Goal: Contribute content: Add original content to the website for others to see

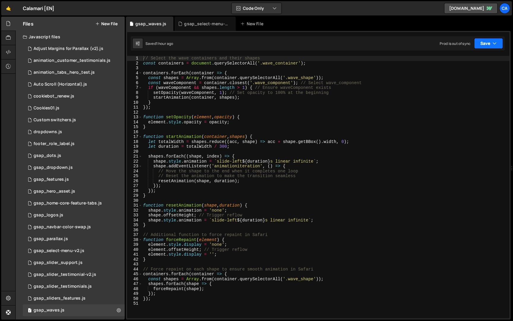
scroll to position [96, 0]
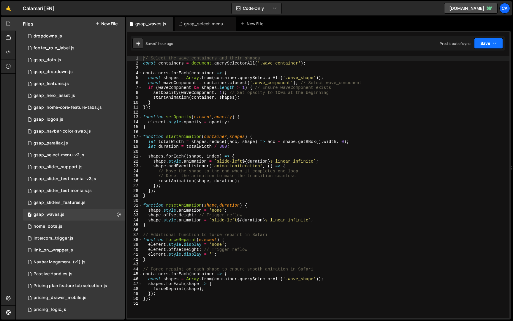
click at [487, 45] on button "Save" at bounding box center [488, 43] width 29 height 11
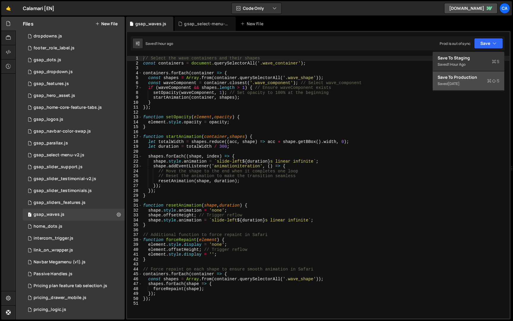
click at [473, 80] on div "Save to Production S" at bounding box center [469, 77] width 62 height 6
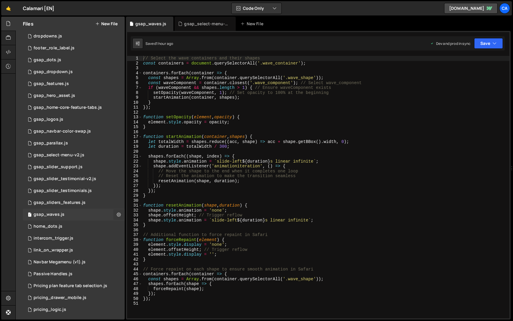
click at [119, 211] on button at bounding box center [118, 214] width 11 height 11
type input "gsap_waves"
radio input "true"
checkbox input "true"
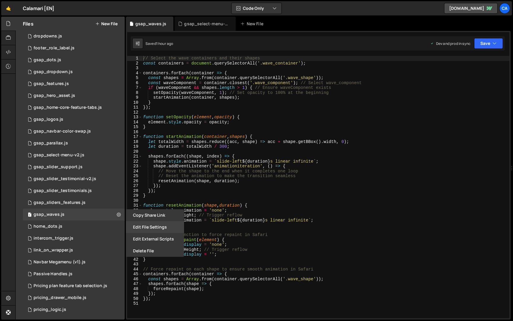
click at [146, 225] on button "Edit File Settings" at bounding box center [155, 227] width 58 height 12
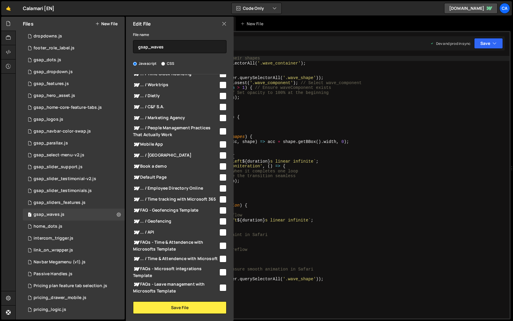
scroll to position [0, 0]
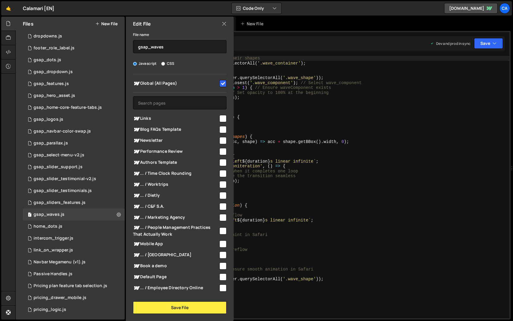
click at [220, 116] on input "checkbox" at bounding box center [223, 118] width 7 height 7
checkbox input "true"
click at [201, 306] on button "Save File" at bounding box center [180, 307] width 94 height 12
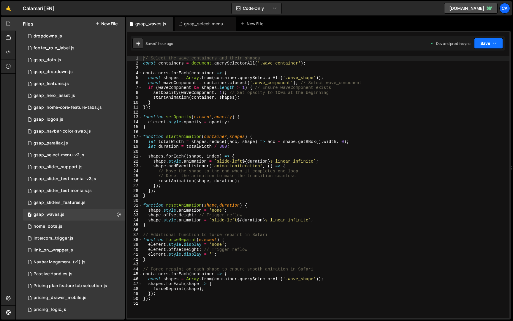
click at [489, 40] on button "Save" at bounding box center [488, 43] width 29 height 11
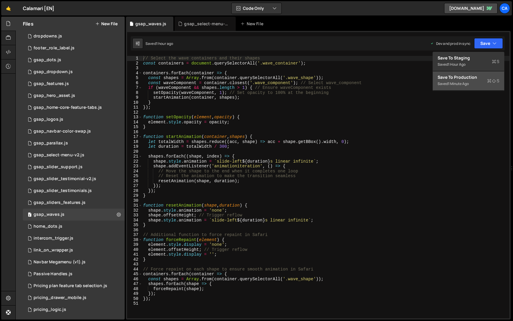
click at [465, 81] on div "Saved 1 minute ago" at bounding box center [469, 83] width 62 height 7
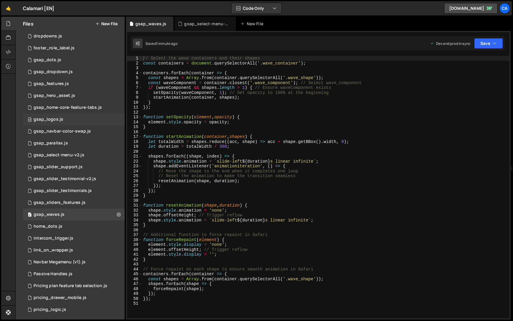
click at [64, 124] on div "19 gsap_logos.js 0" at bounding box center [74, 119] width 102 height 12
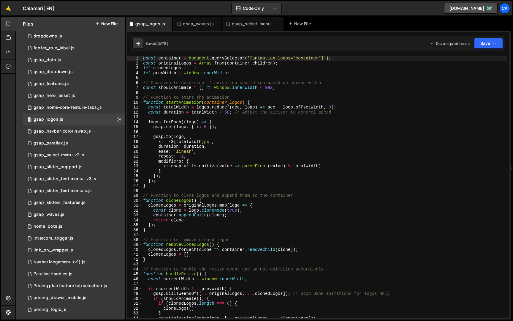
click at [240, 118] on div "const container = document . querySelector ( '[animation-logos="container"]' ) …" at bounding box center [324, 192] width 365 height 272
type textarea "window.addEventListener('resize', handleResize);"
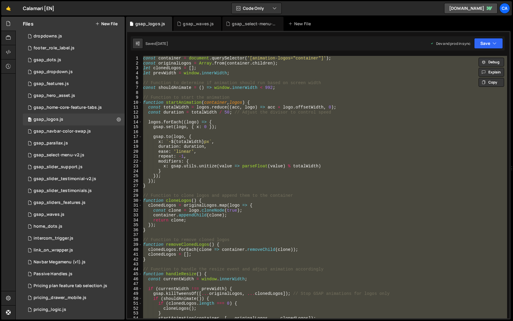
click at [278, 80] on div "const container = document . querySelector ( '[animation-logos="container"]' ) …" at bounding box center [324, 192] width 365 height 272
paste textarea "})();"
type textarea "})();"
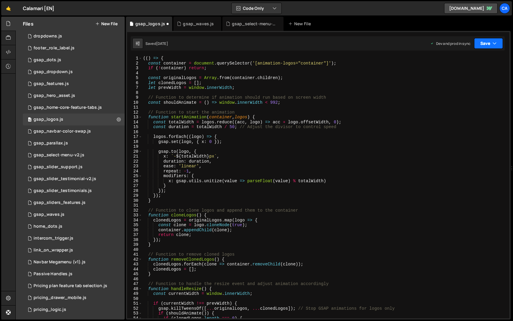
click at [489, 38] on button "Save" at bounding box center [488, 43] width 29 height 11
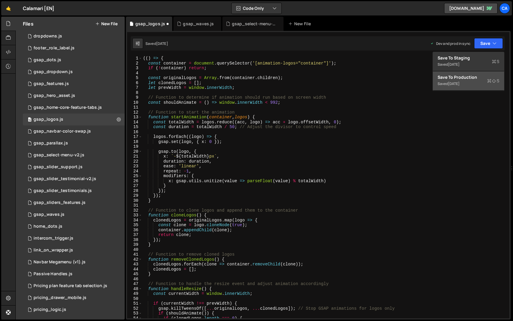
click at [471, 79] on div "Save to Production S" at bounding box center [469, 77] width 62 height 6
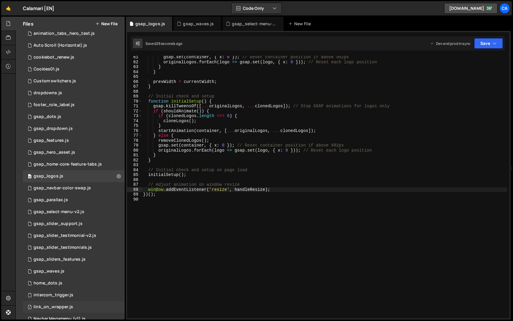
scroll to position [7, 0]
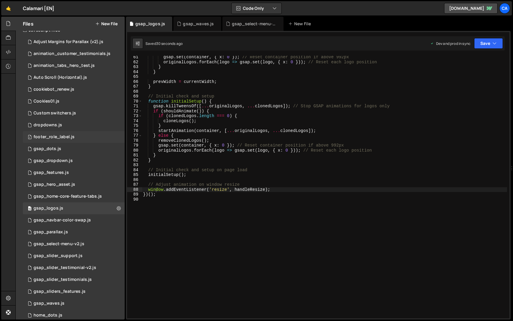
click at [53, 138] on div "footer_role_label.js" at bounding box center [54, 136] width 41 height 5
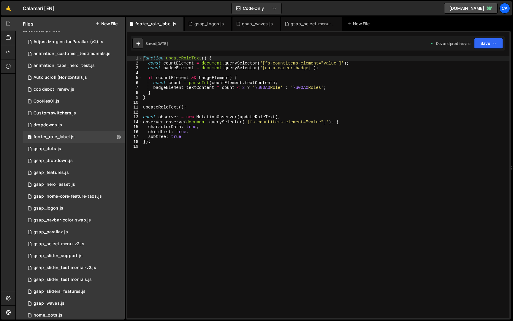
click at [222, 106] on div "function updateRoleText ( ) { const countElement = document . querySelector ( '…" at bounding box center [326, 192] width 368 height 272
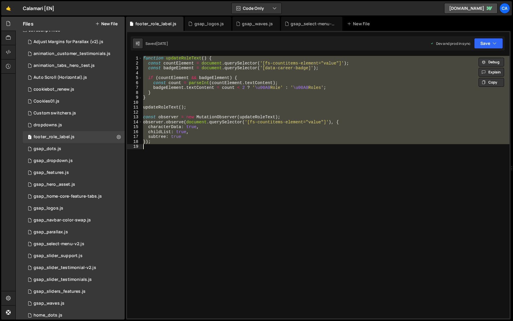
click at [256, 105] on div "function updateRoleText ( ) { const countElement = document . querySelector ( '…" at bounding box center [326, 187] width 368 height 262
paste textarea "();"
type textarea "})();"
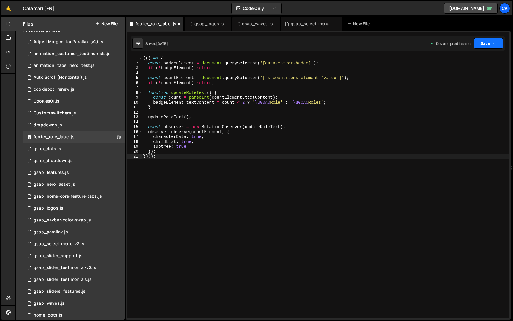
click at [484, 40] on button "Save" at bounding box center [488, 43] width 29 height 11
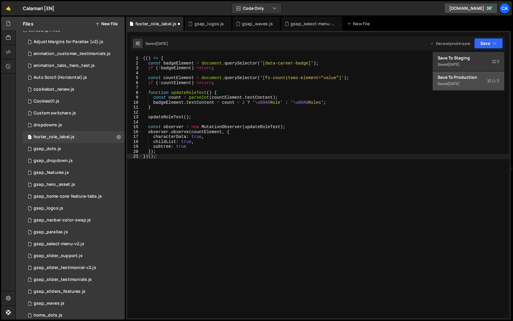
click at [474, 85] on div "Saved [DATE]" at bounding box center [469, 83] width 62 height 7
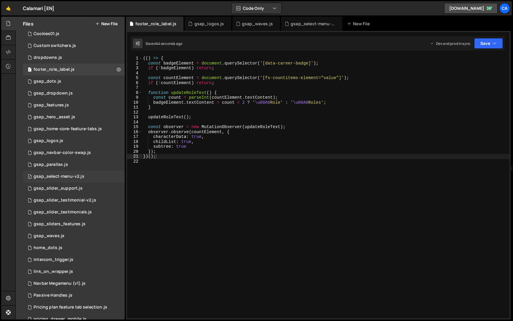
scroll to position [75, 0]
click at [61, 230] on div "2 gsap_waves.js 0" at bounding box center [74, 236] width 102 height 12
